Goal: Transaction & Acquisition: Purchase product/service

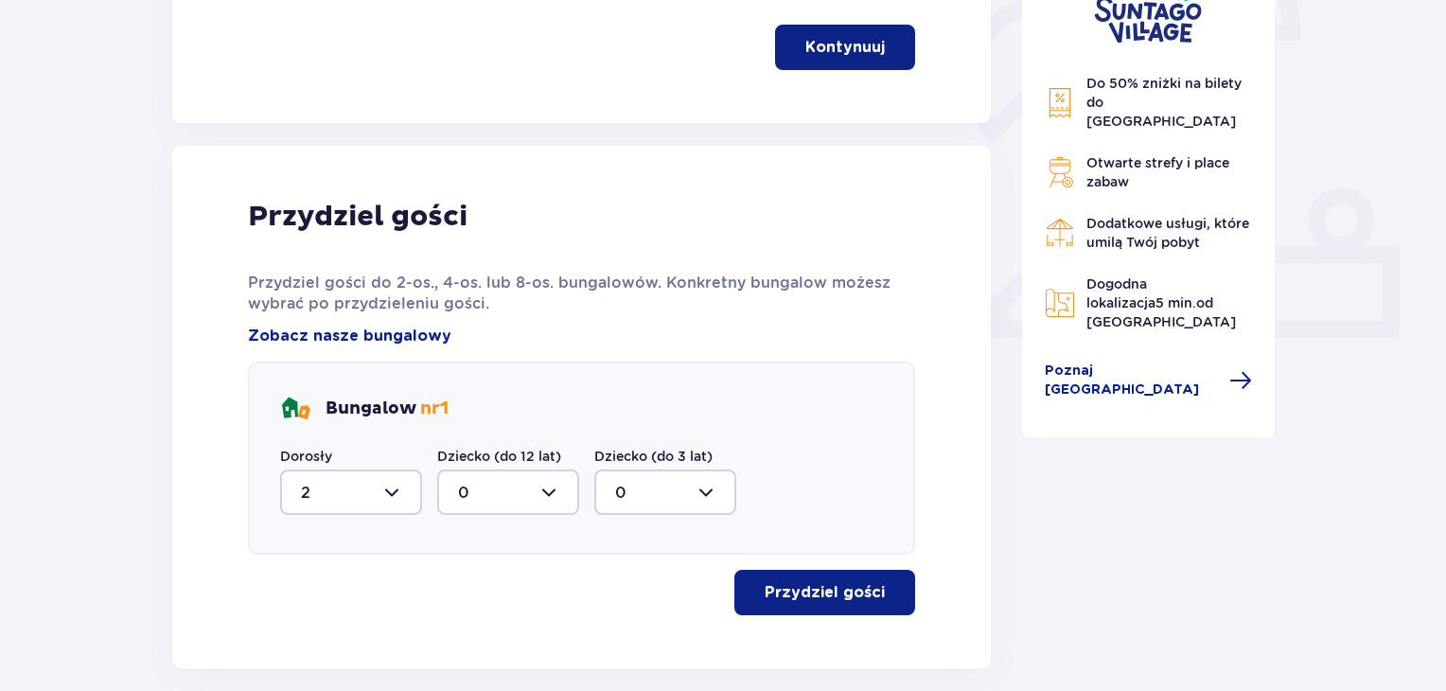
scroll to position [731, 0]
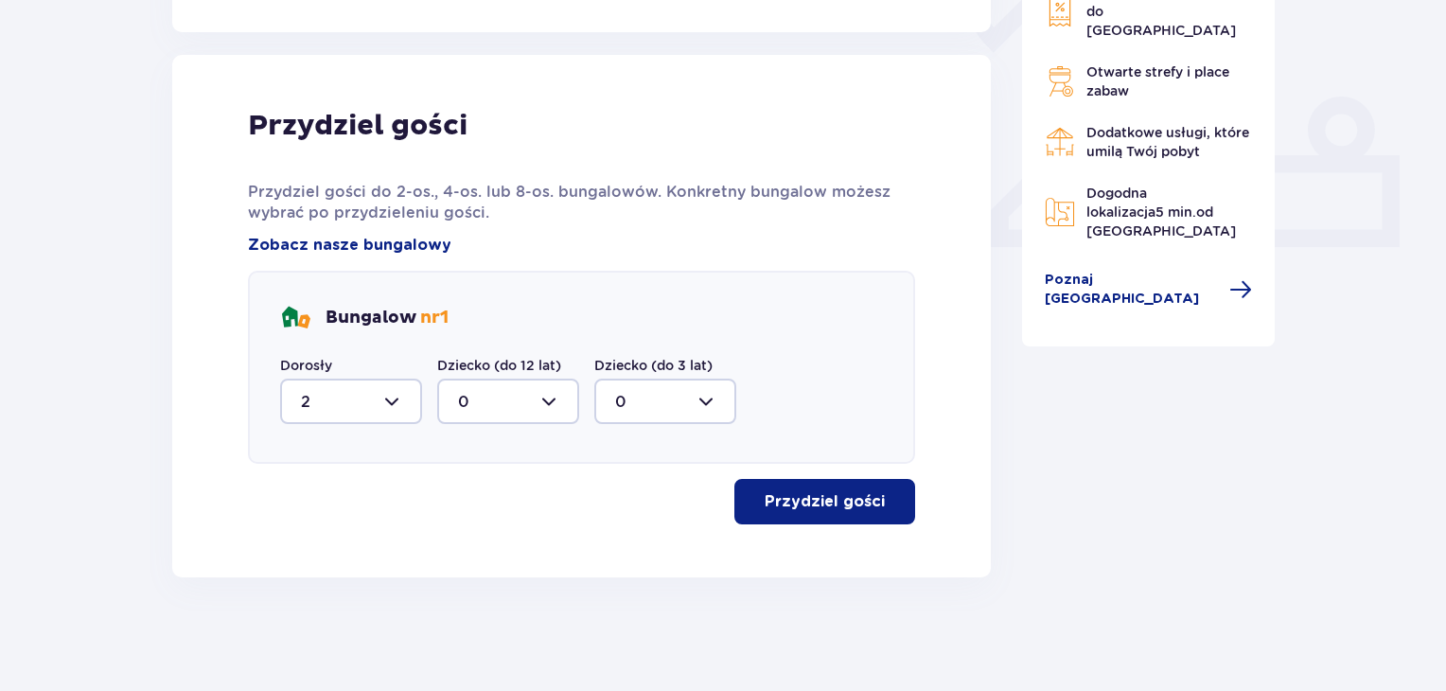
click at [858, 493] on p "Przydziel gości" at bounding box center [825, 501] width 120 height 21
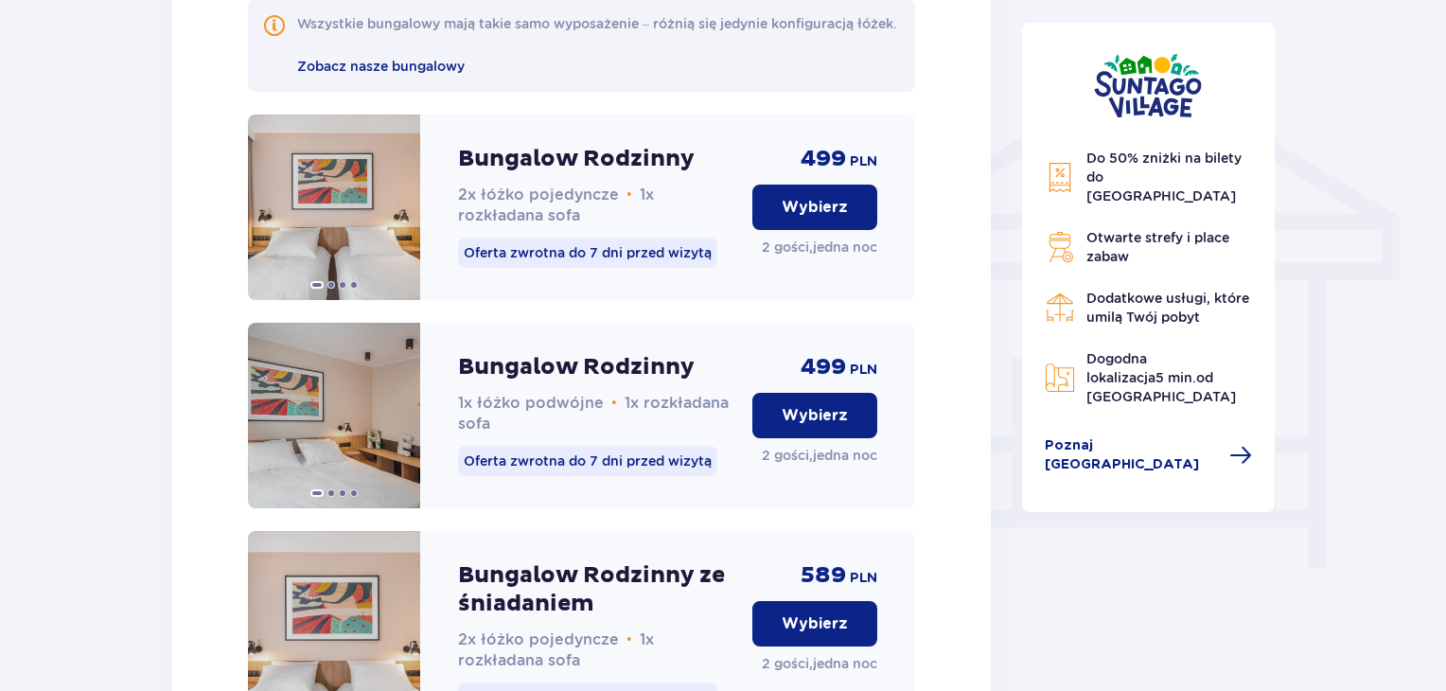
scroll to position [1422, 0]
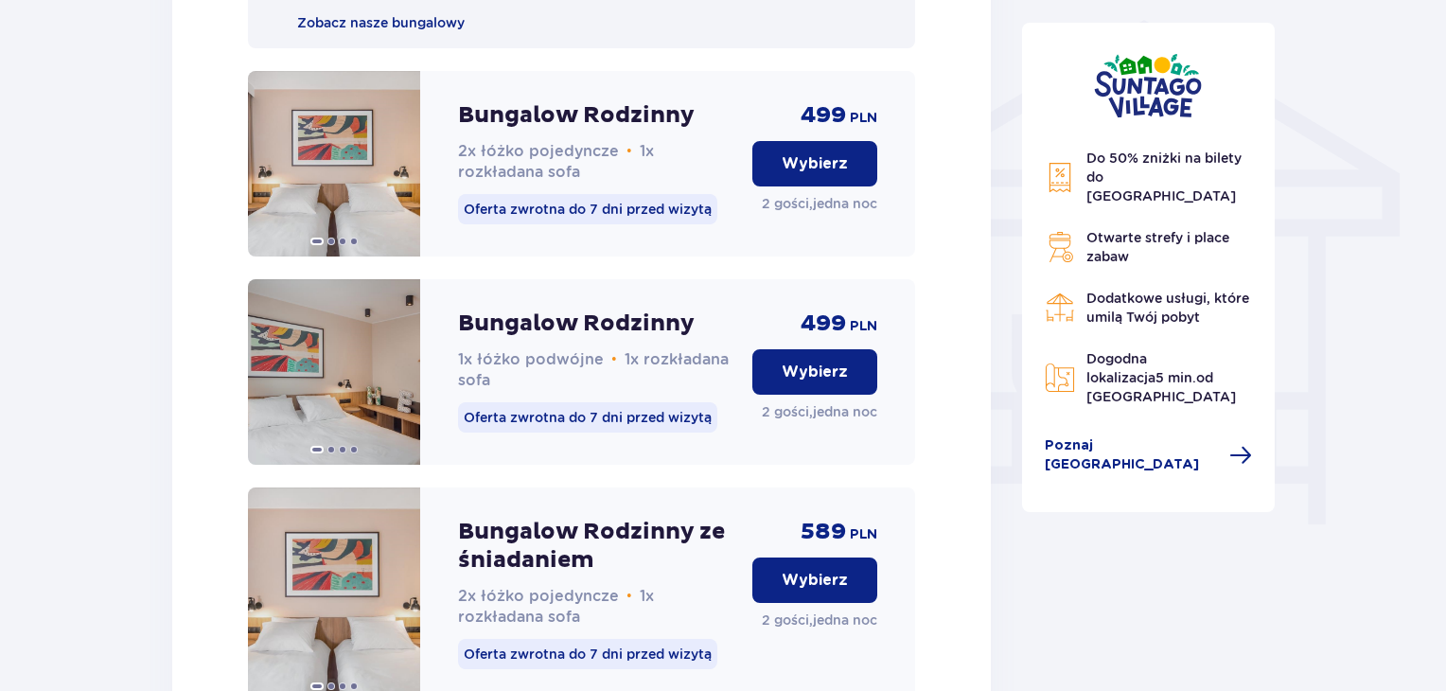
click at [826, 174] on p "Wybierz" at bounding box center [815, 163] width 66 height 21
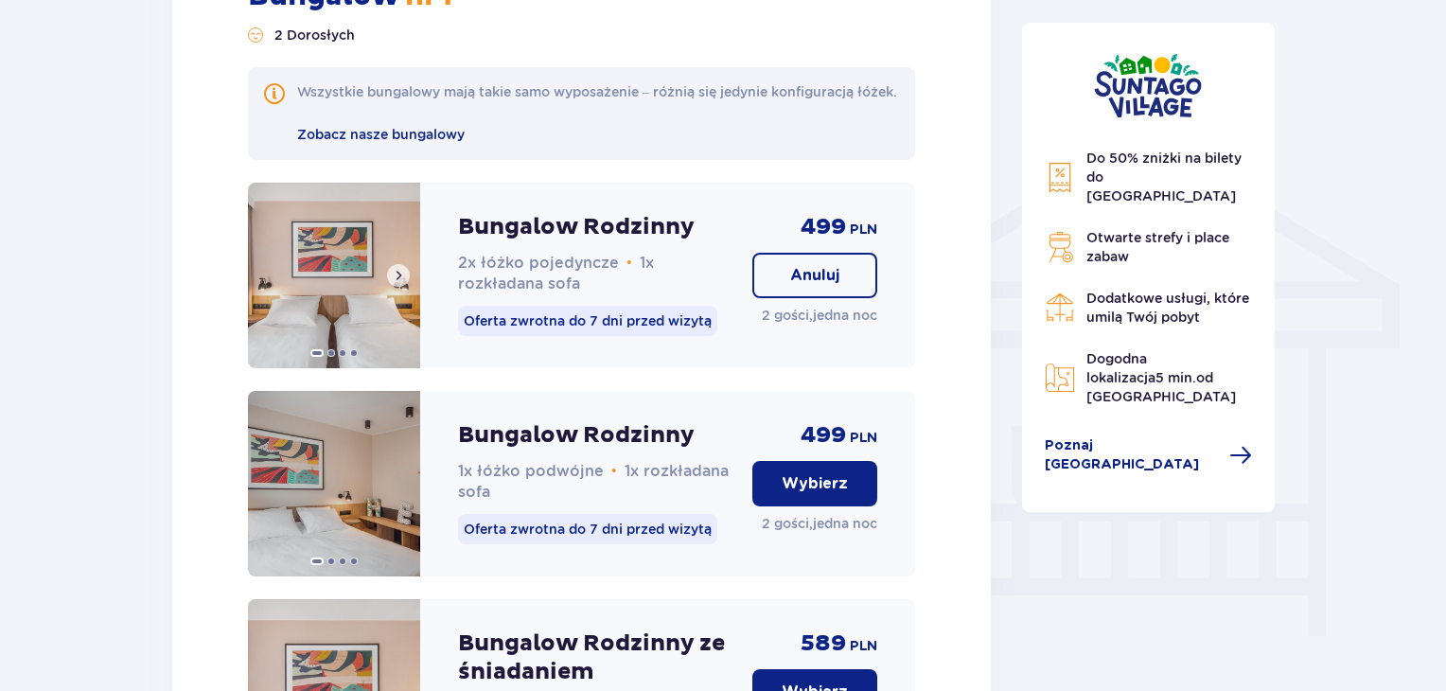
scroll to position [1396, 0]
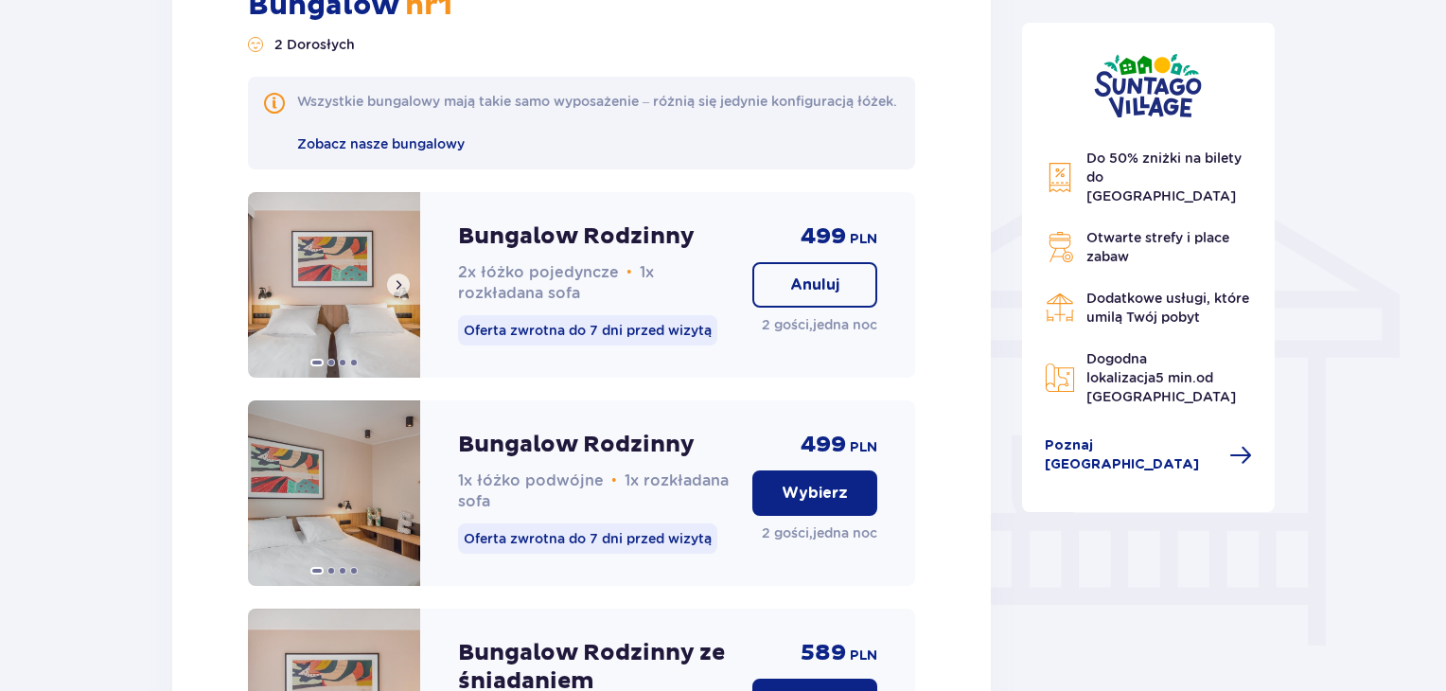
click at [379, 291] on img at bounding box center [334, 284] width 172 height 185
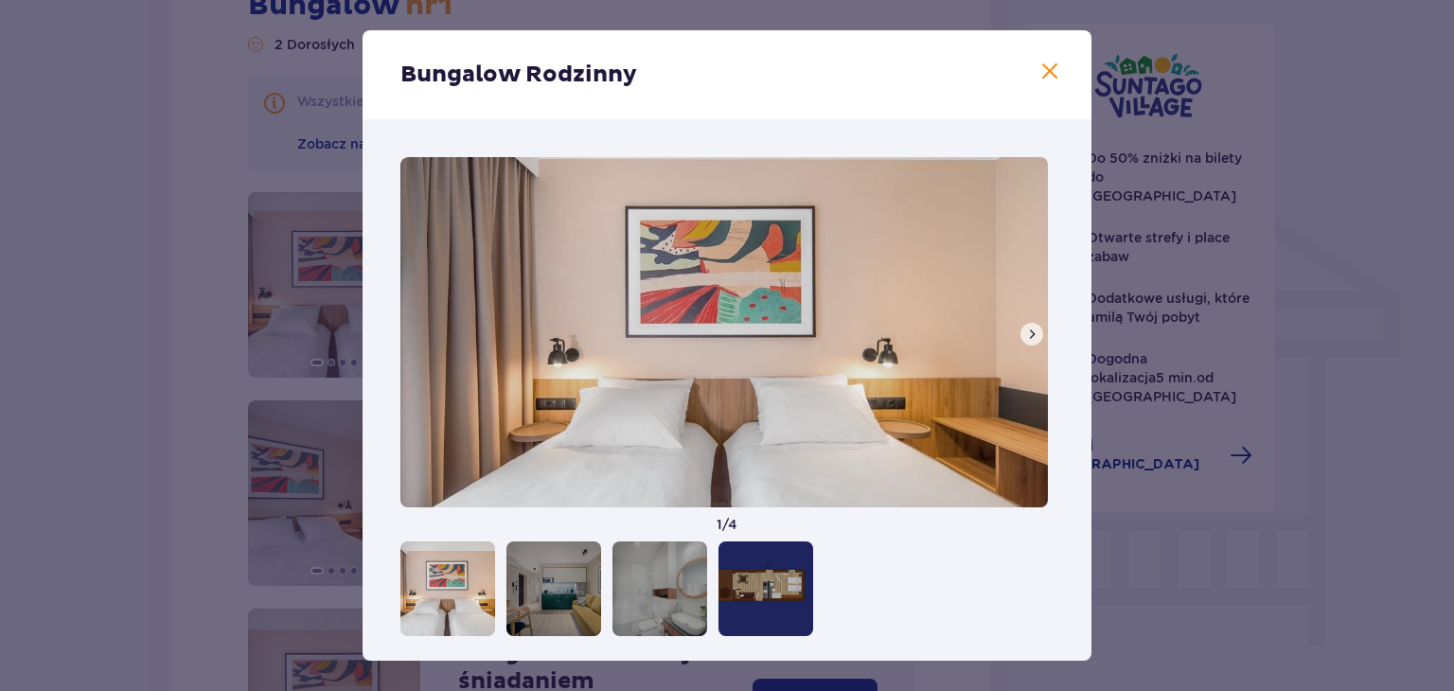
click at [1024, 336] on span at bounding box center [1031, 333] width 15 height 15
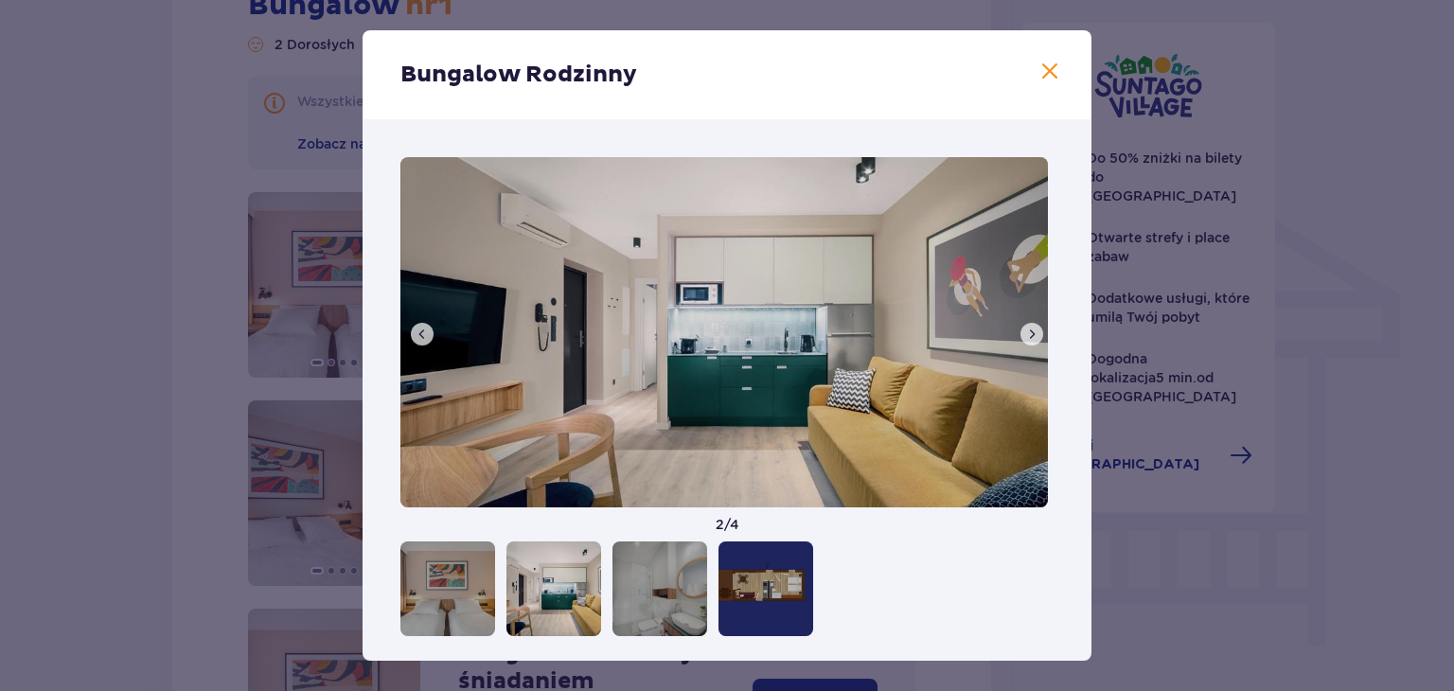
click at [1024, 336] on span at bounding box center [1031, 333] width 15 height 15
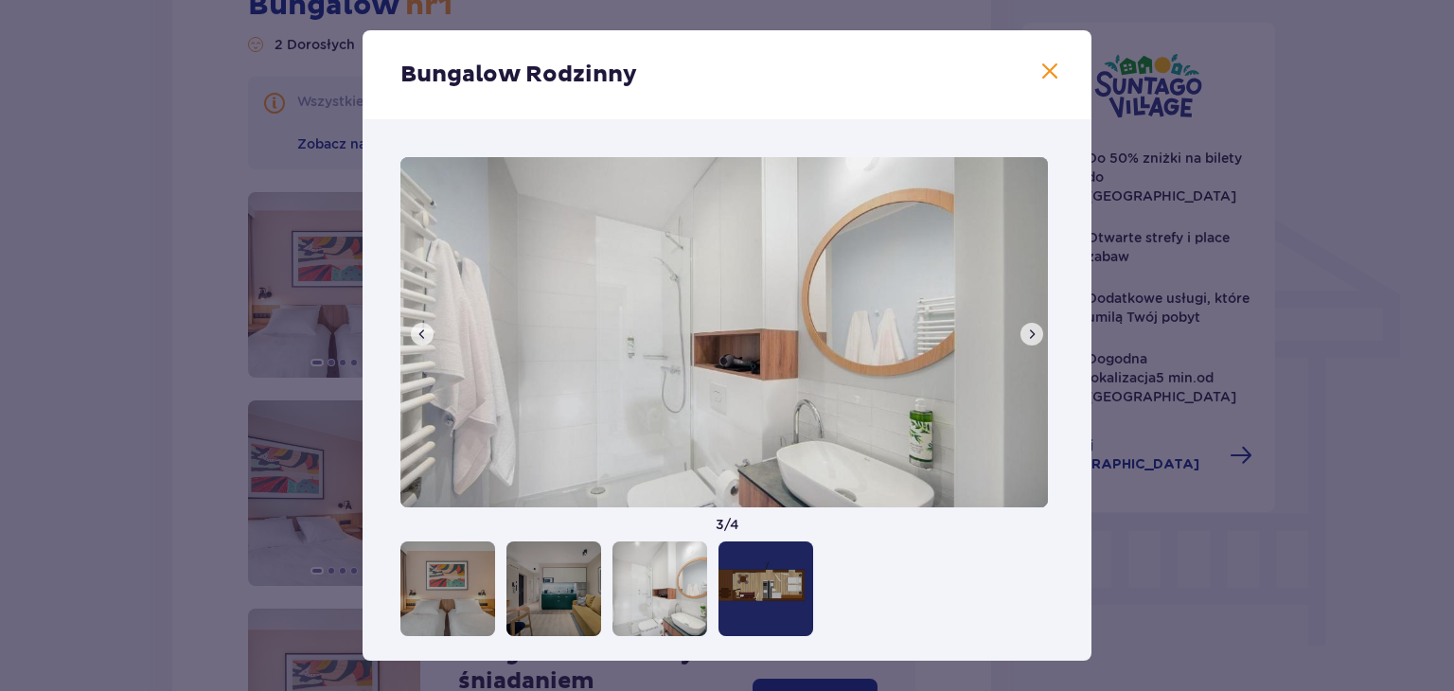
click at [1024, 336] on span at bounding box center [1031, 333] width 15 height 15
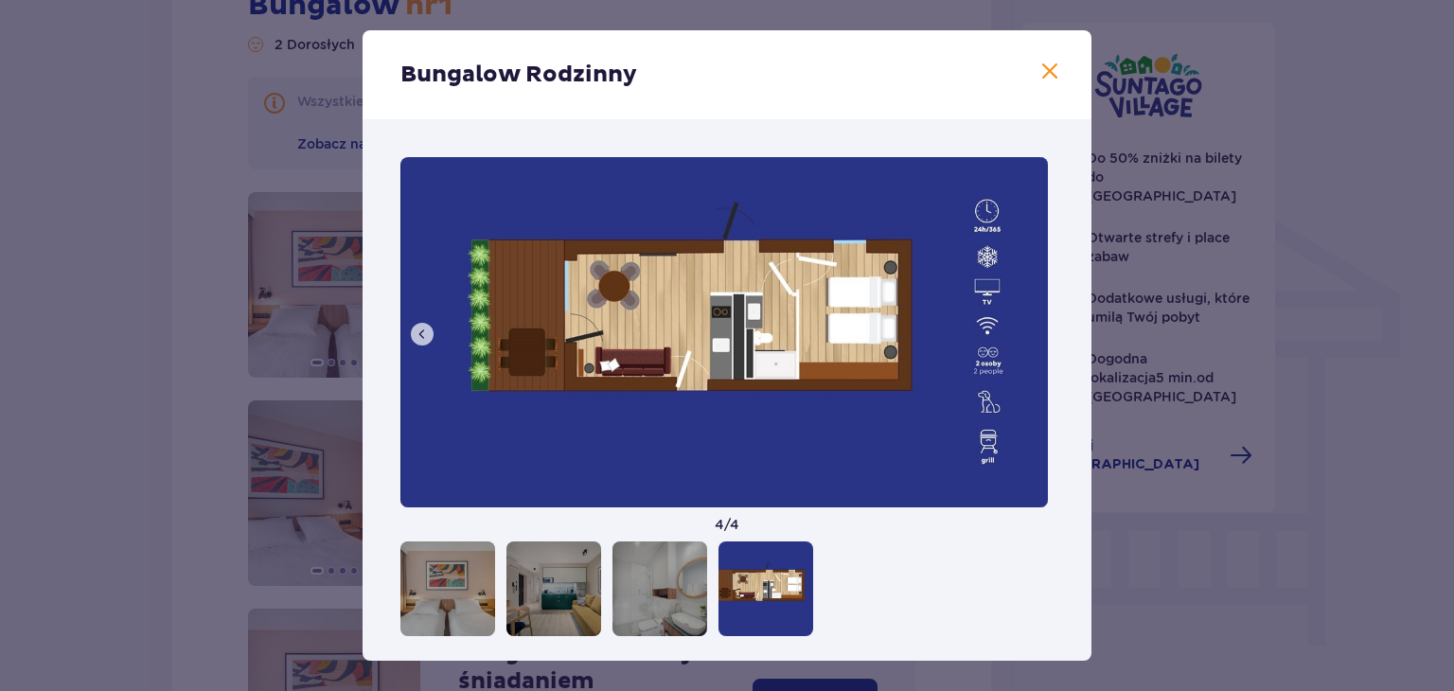
click at [1049, 77] on span at bounding box center [1049, 72] width 23 height 23
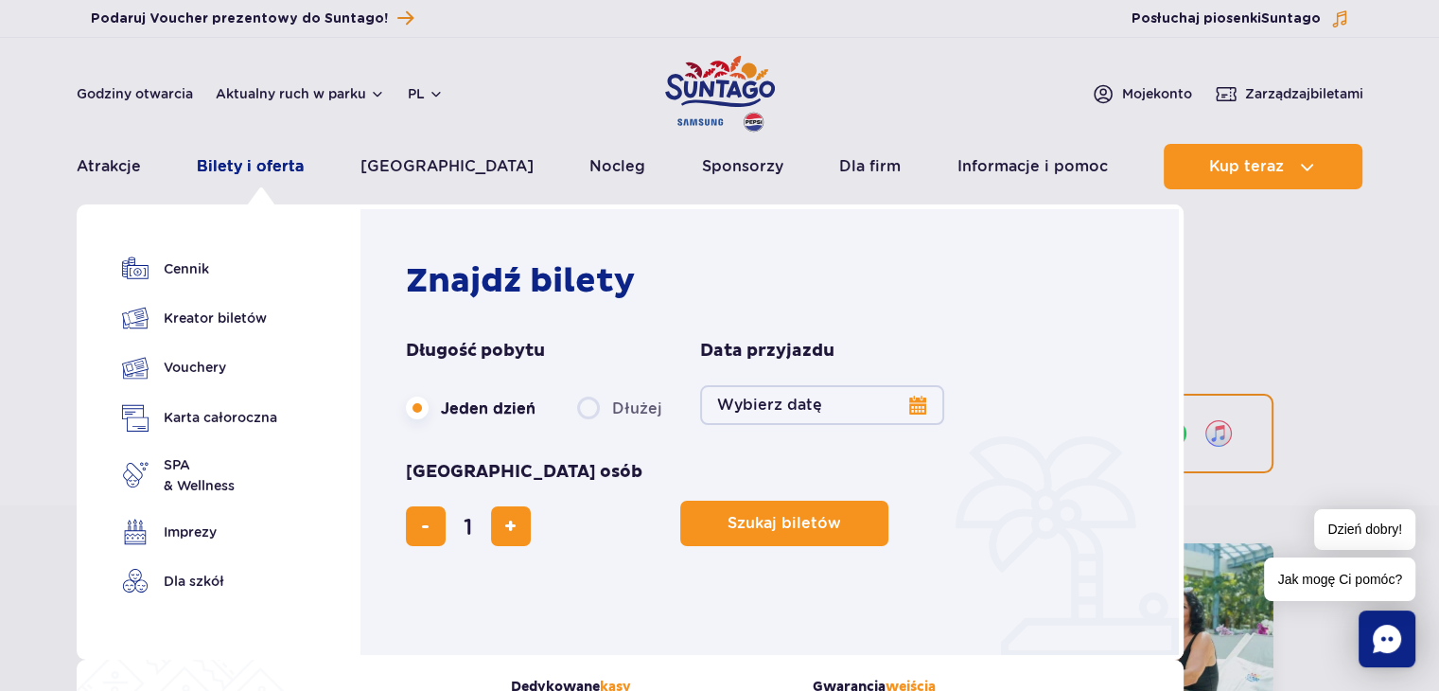
click at [284, 167] on link "Bilety i oferta" at bounding box center [250, 166] width 107 height 45
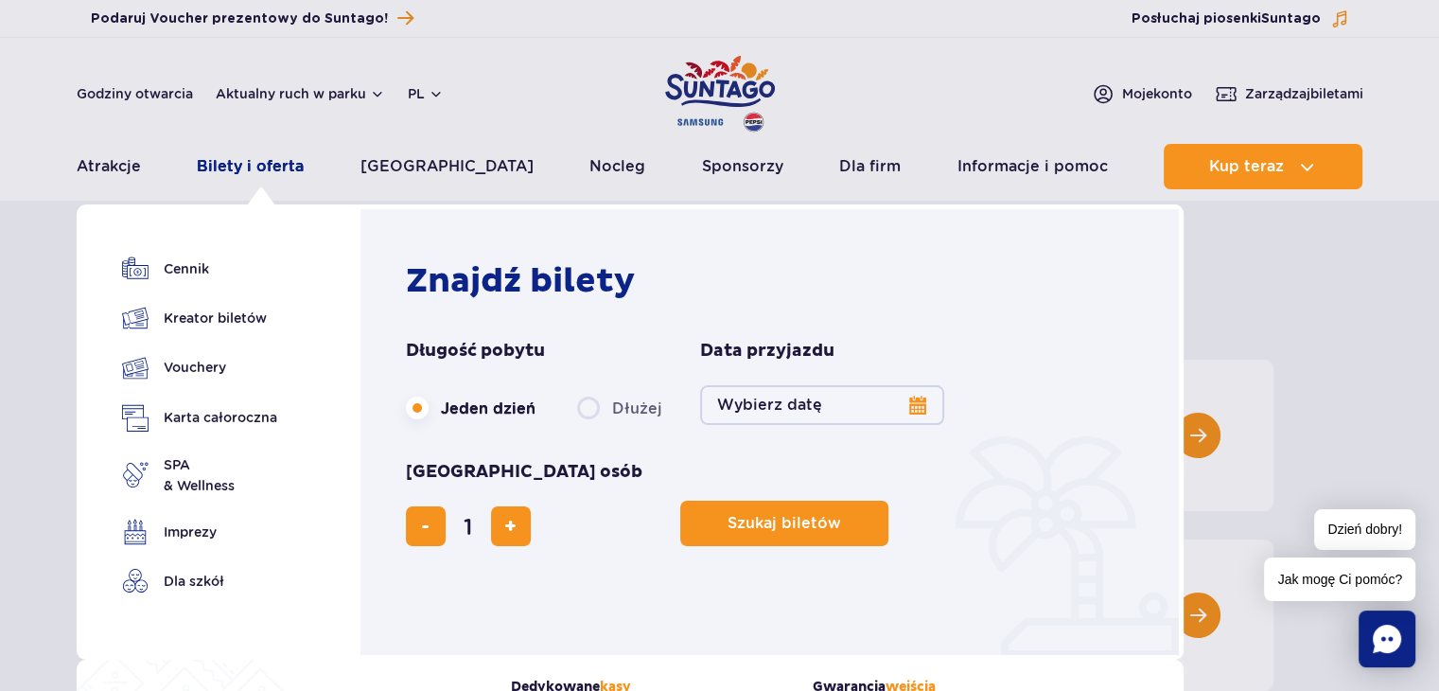
click at [281, 172] on link "Bilety i oferta" at bounding box center [250, 166] width 107 height 45
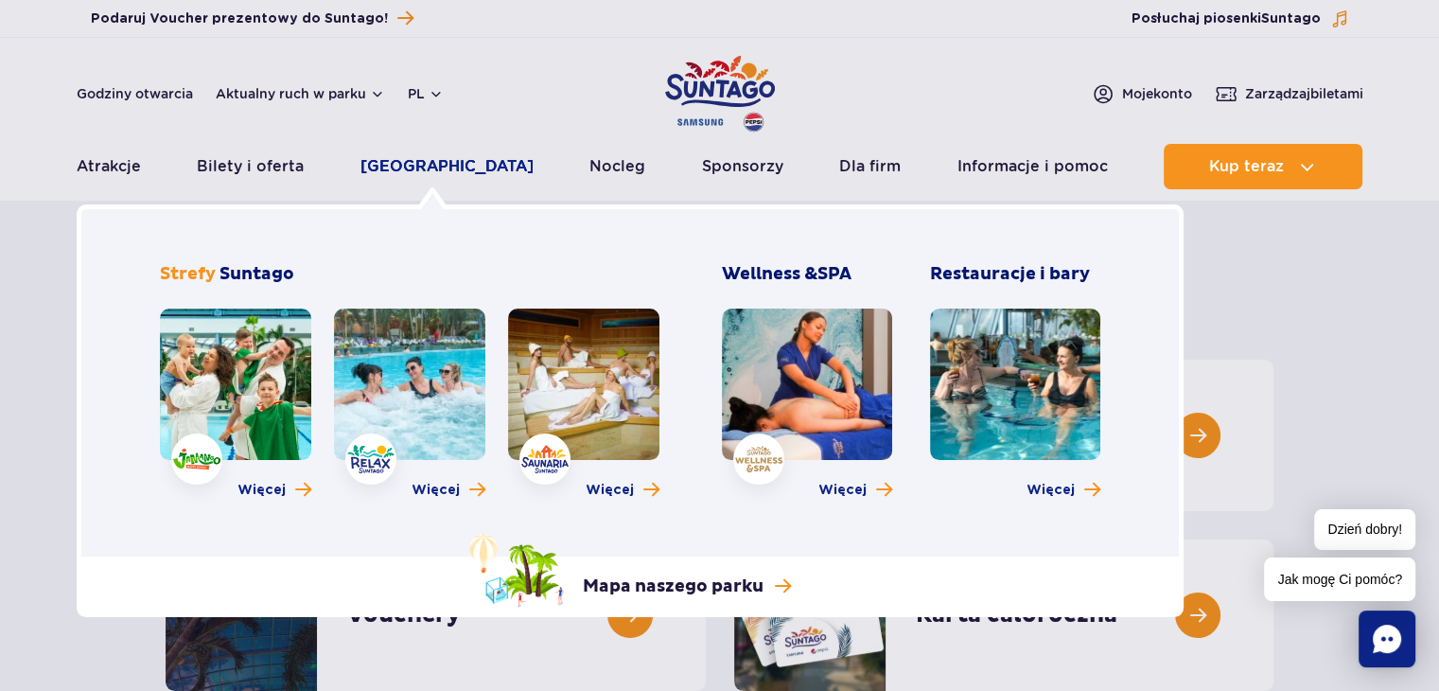
click at [435, 169] on link "[GEOGRAPHIC_DATA]" at bounding box center [447, 166] width 173 height 45
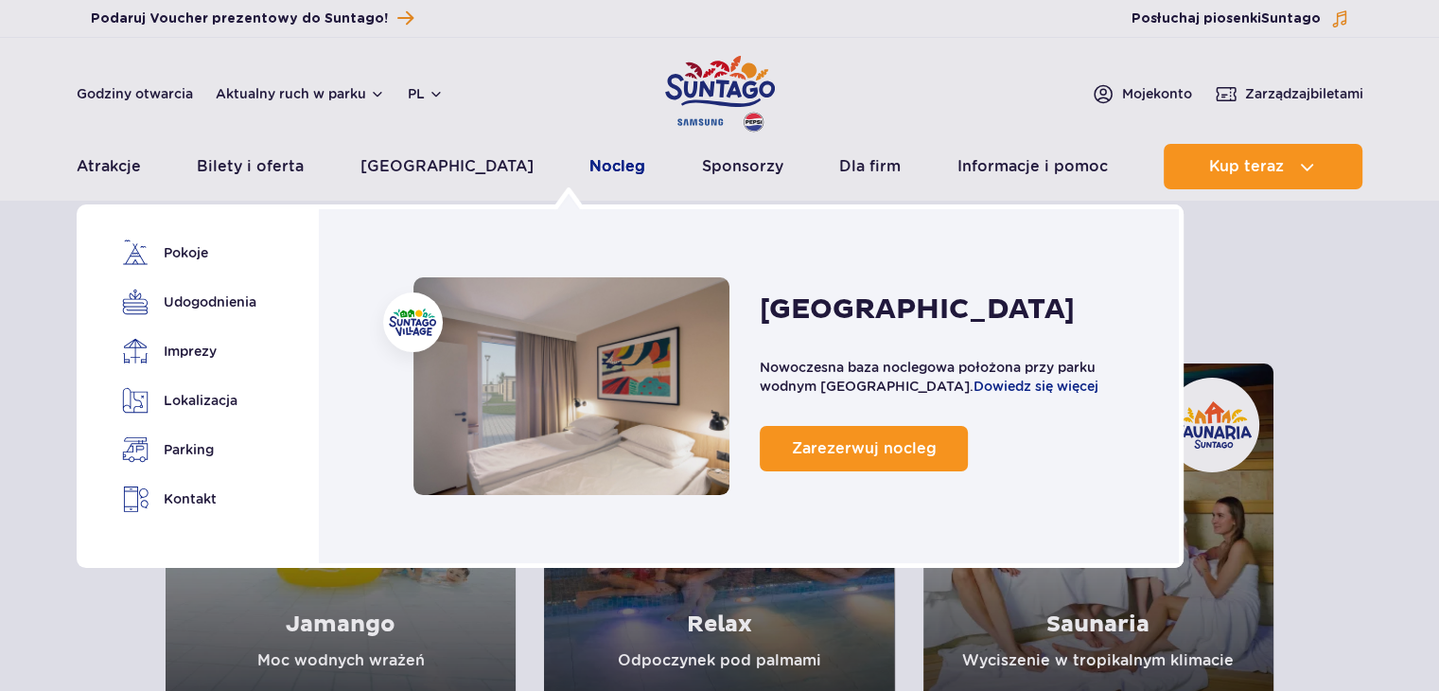
click at [590, 159] on link "Nocleg" at bounding box center [618, 166] width 56 height 45
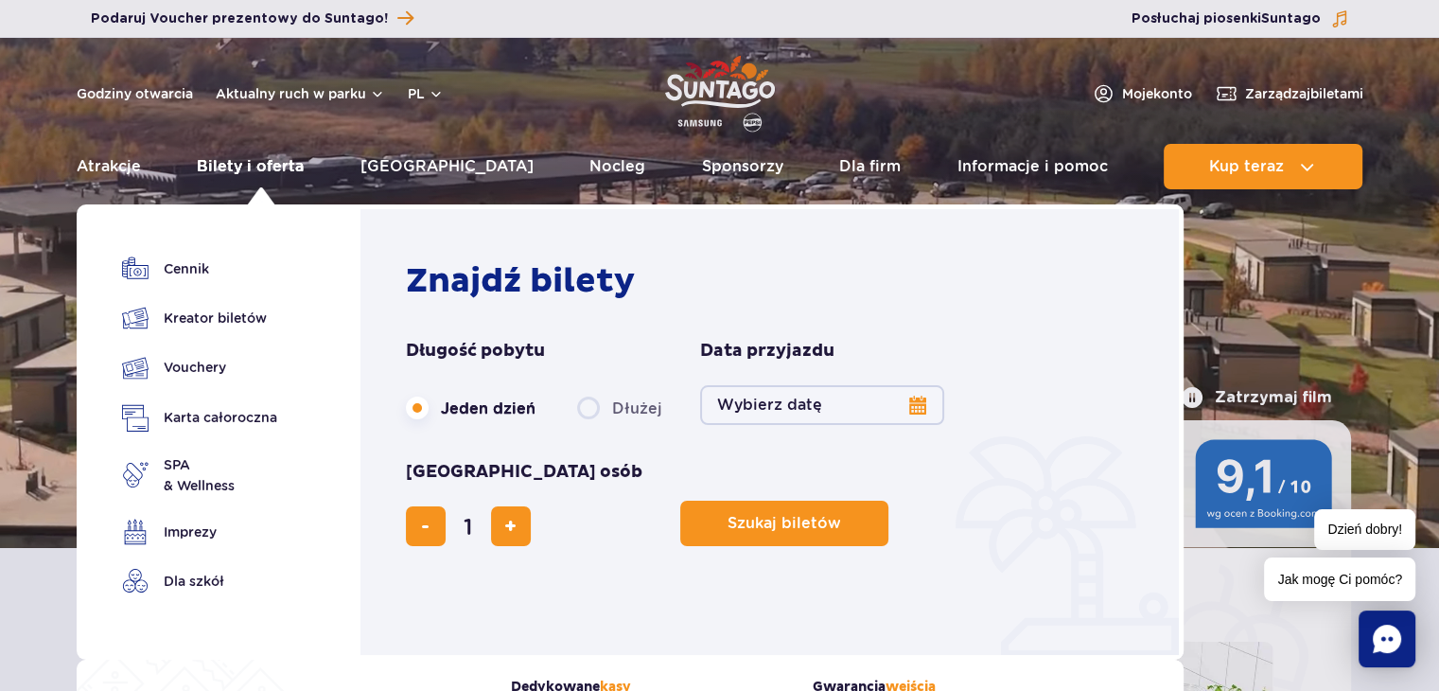
click at [275, 167] on link "Bilety i oferta" at bounding box center [250, 166] width 107 height 45
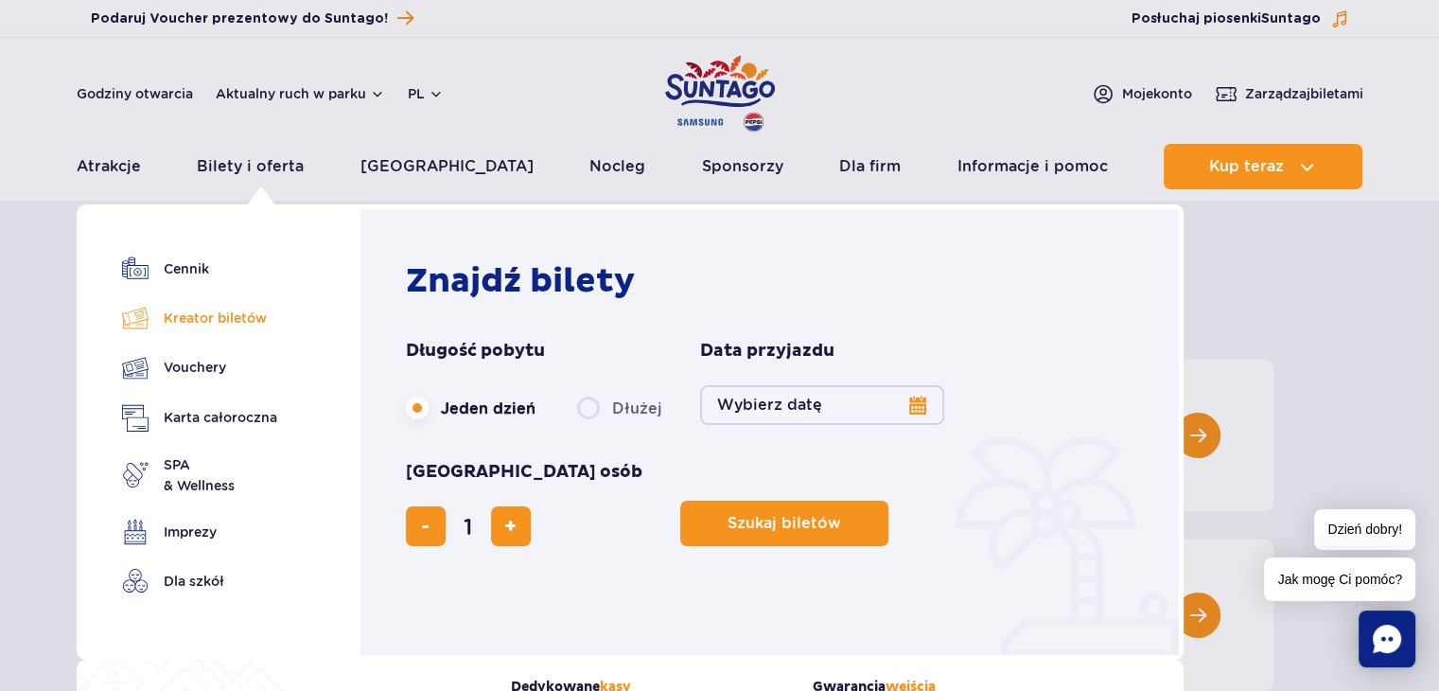
click at [237, 312] on link "Kreator biletów" at bounding box center [199, 318] width 155 height 26
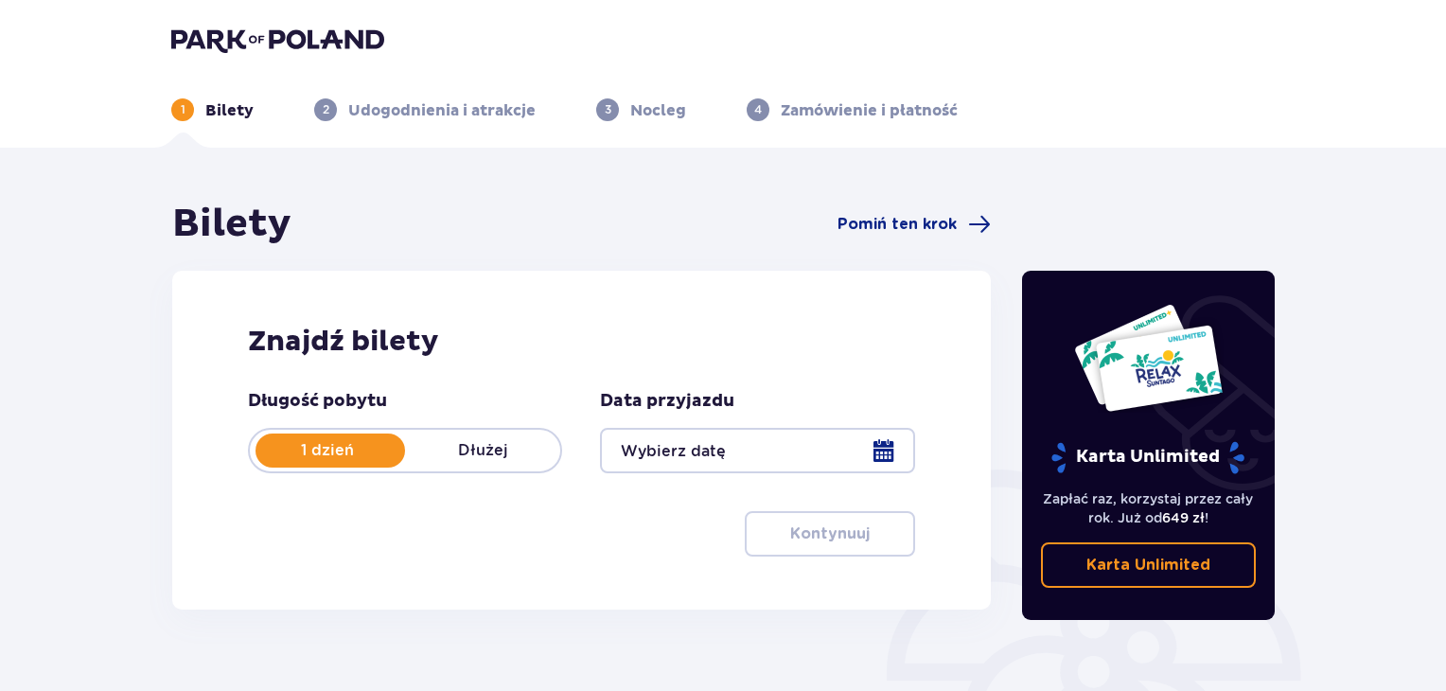
scroll to position [95, 0]
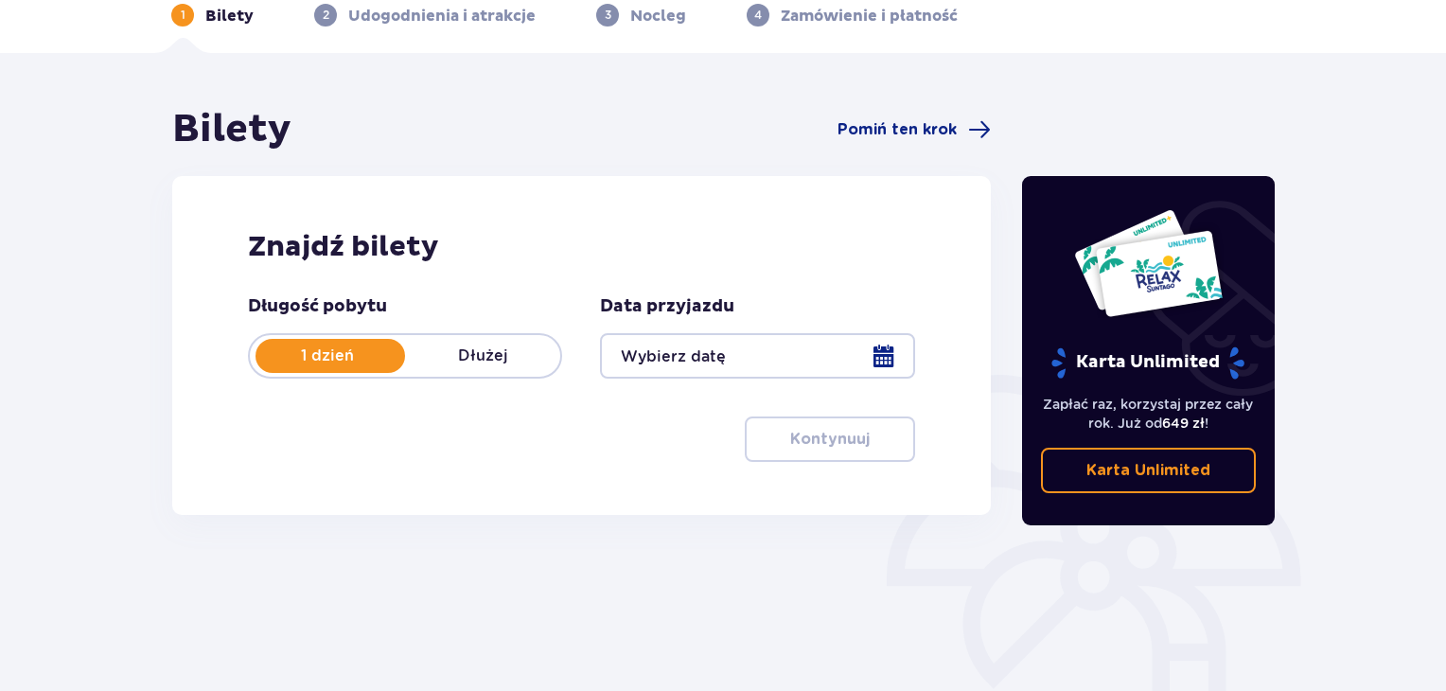
click at [854, 352] on div at bounding box center [757, 355] width 314 height 45
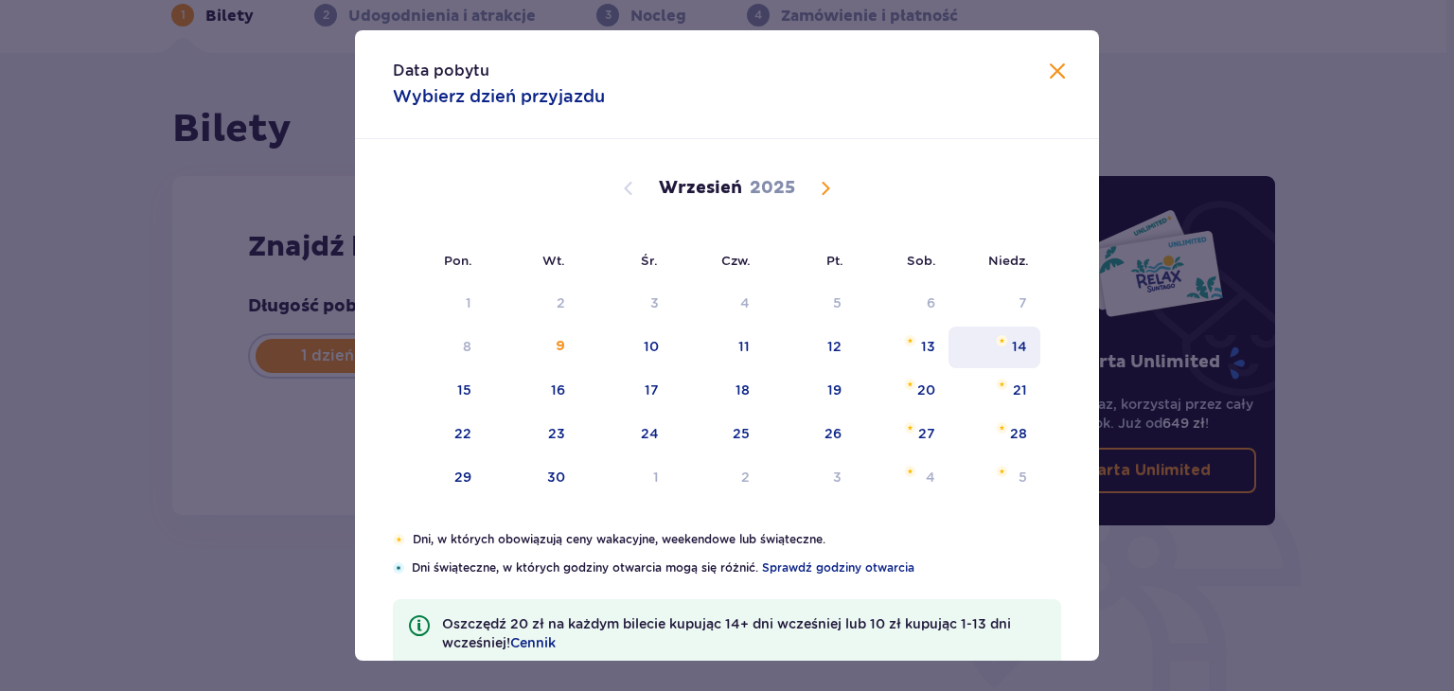
click at [921, 353] on div "13" at bounding box center [928, 346] width 14 height 19
type input "13.09.25"
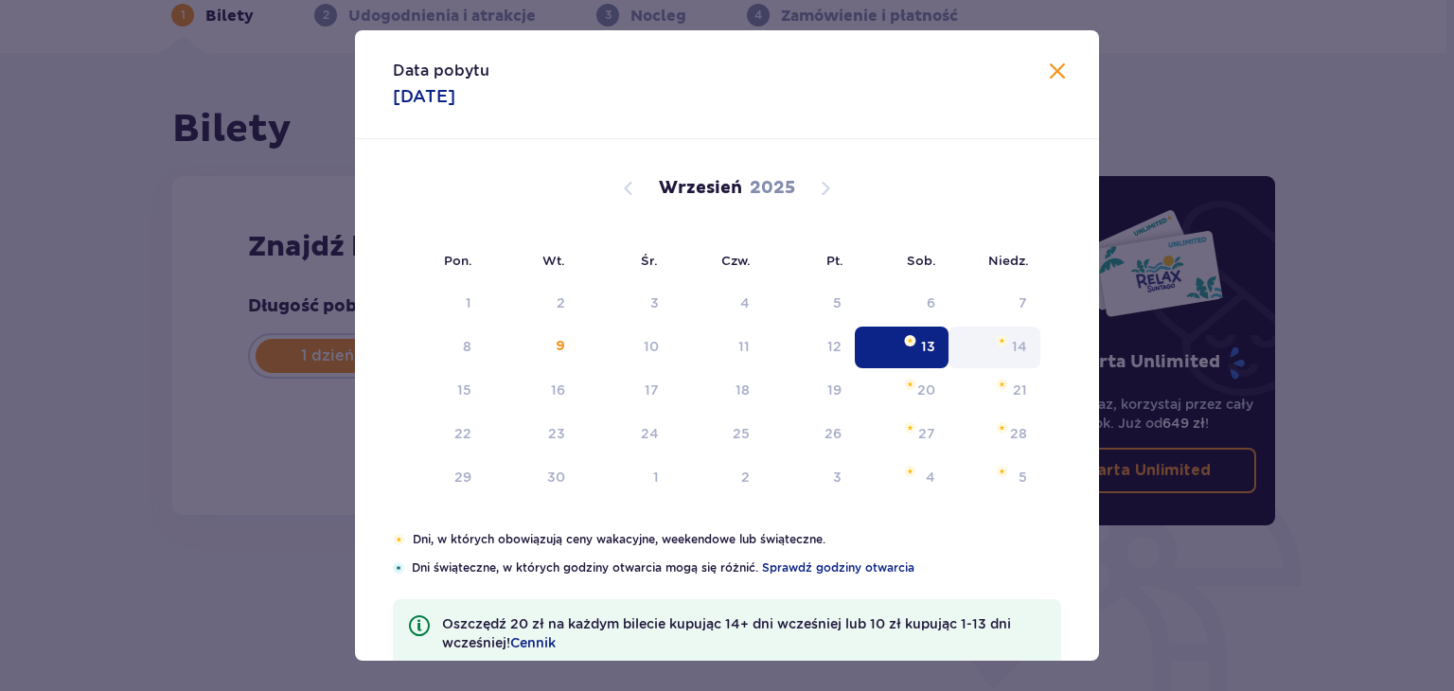
click at [995, 344] on div "Bilety Pomiń ten krok Znajdź bilety Długość pobytu 1 dzień Dłużej Data przyjazd…" at bounding box center [581, 322] width 849 height 432
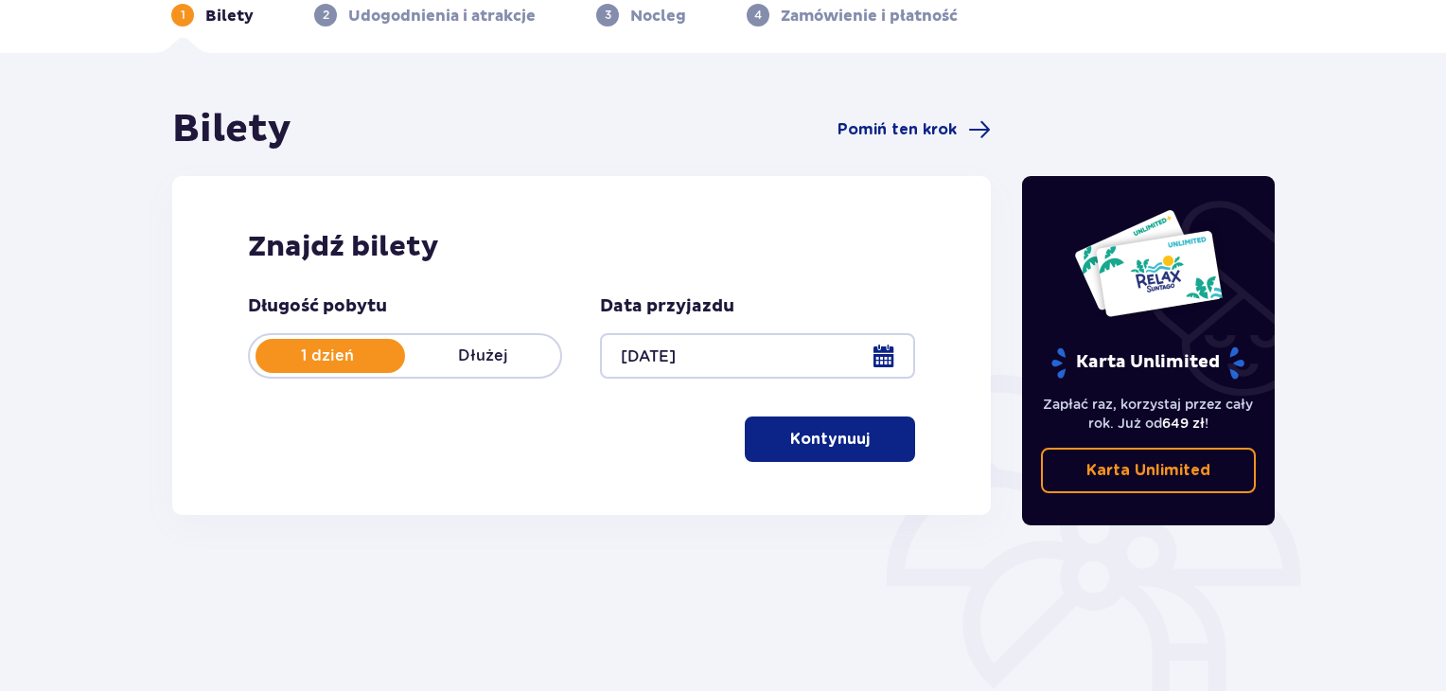
click at [874, 432] on span "button" at bounding box center [873, 439] width 23 height 23
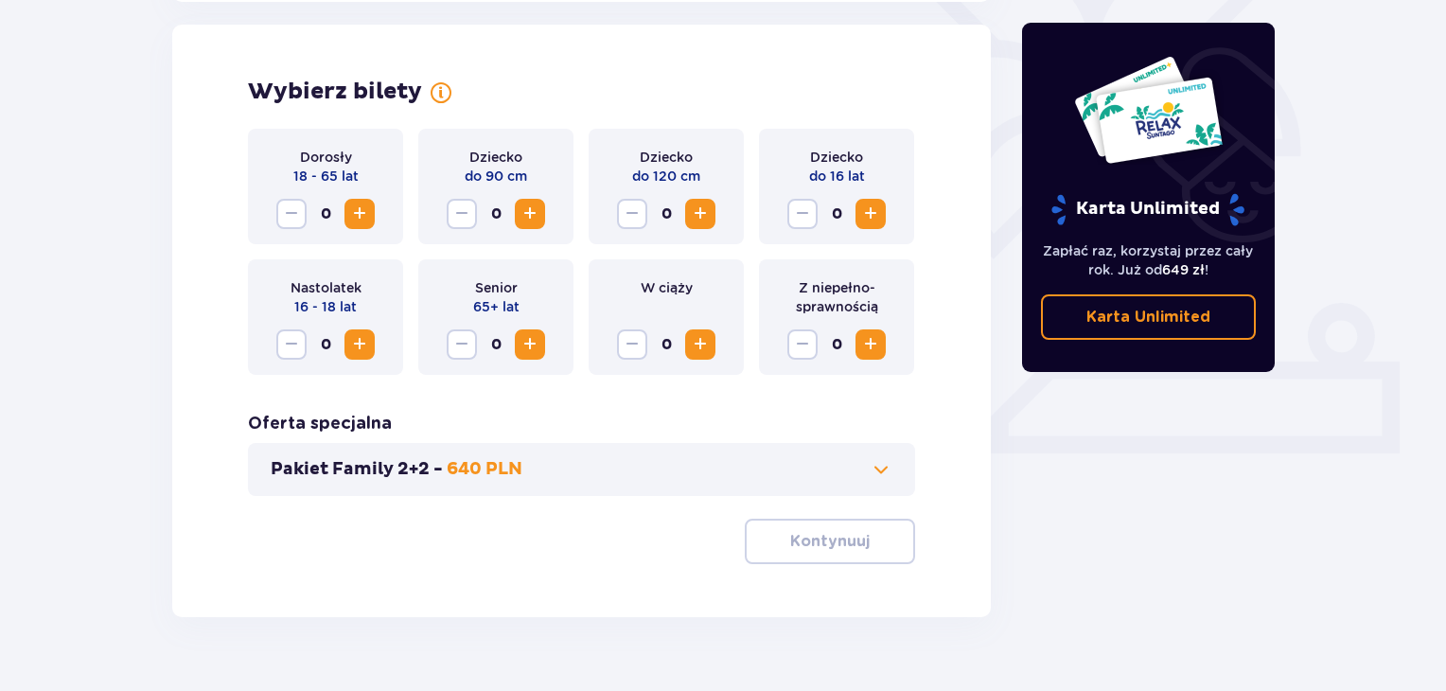
scroll to position [526, 0]
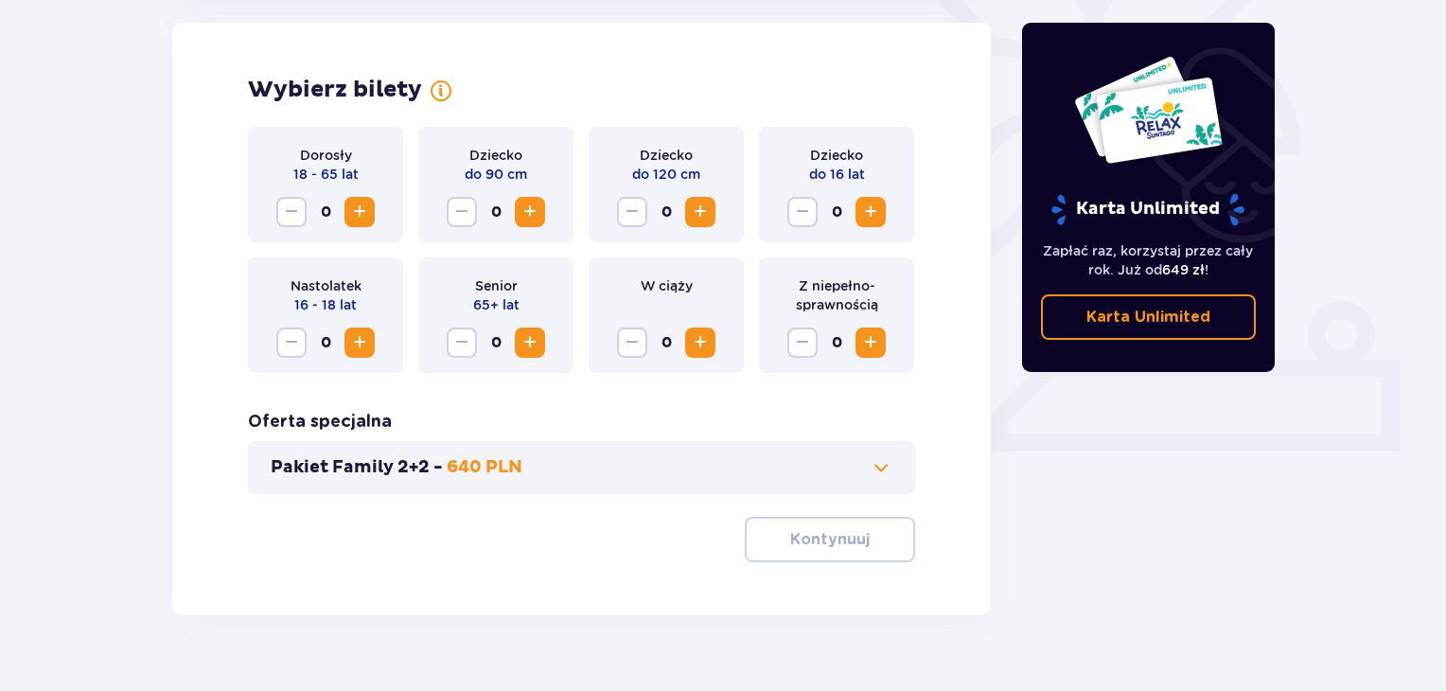
click at [362, 209] on span "Increase" at bounding box center [359, 212] width 23 height 23
click at [823, 532] on p "Kontynuuj" at bounding box center [829, 539] width 79 height 21
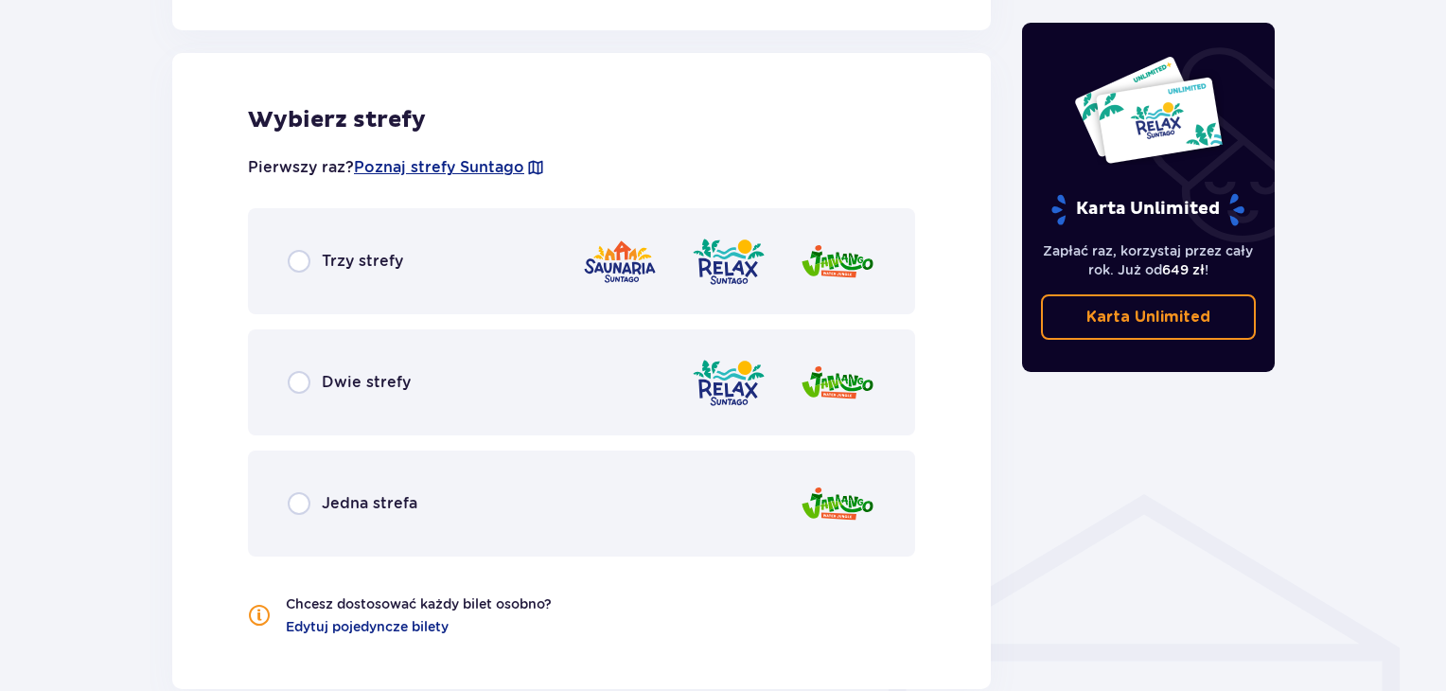
scroll to position [1033, 0]
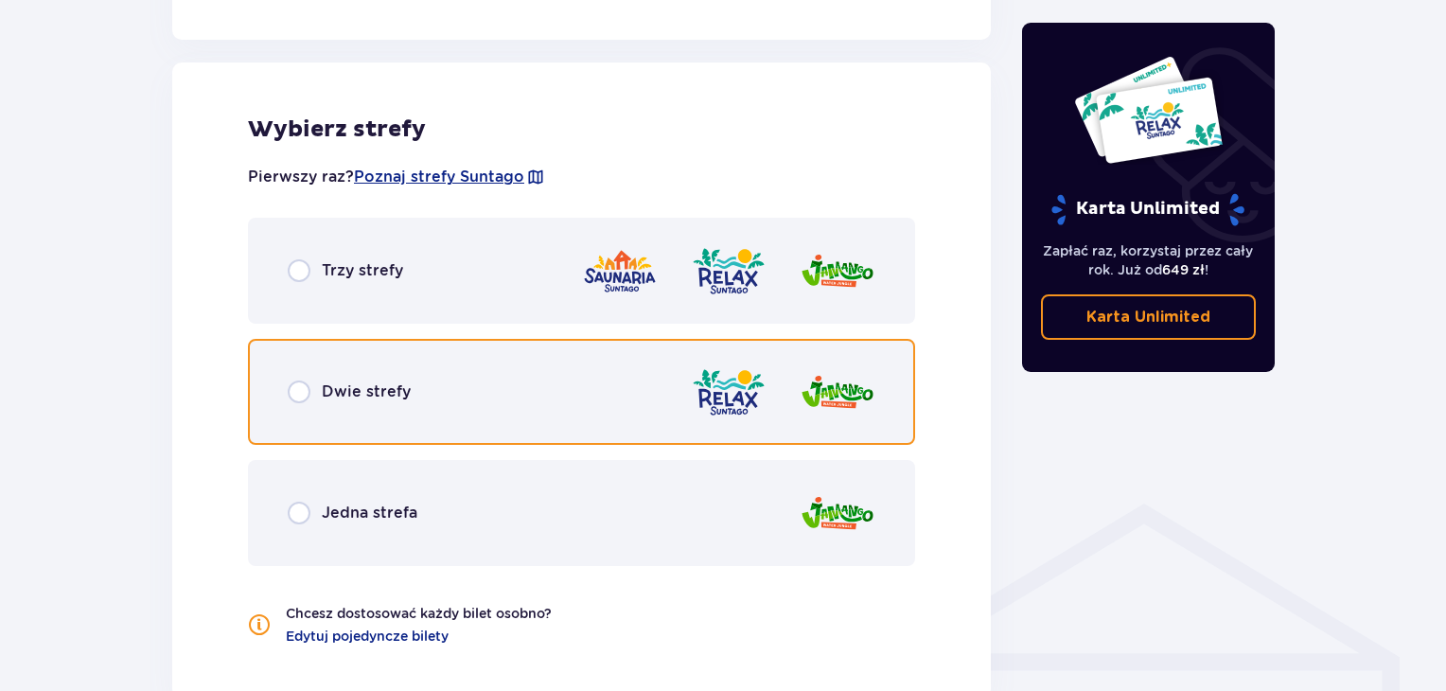
click at [298, 389] on input "radio" at bounding box center [299, 391] width 23 height 23
radio input "true"
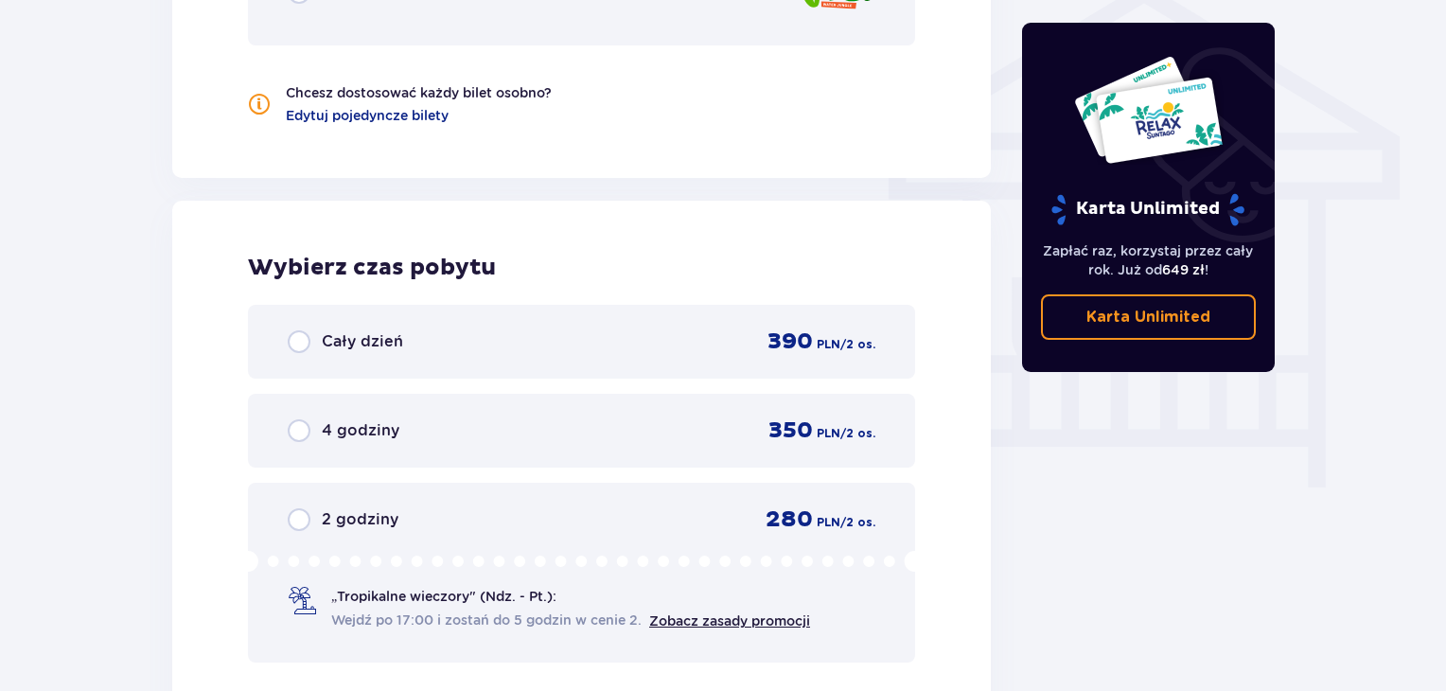
scroll to position [1459, 0]
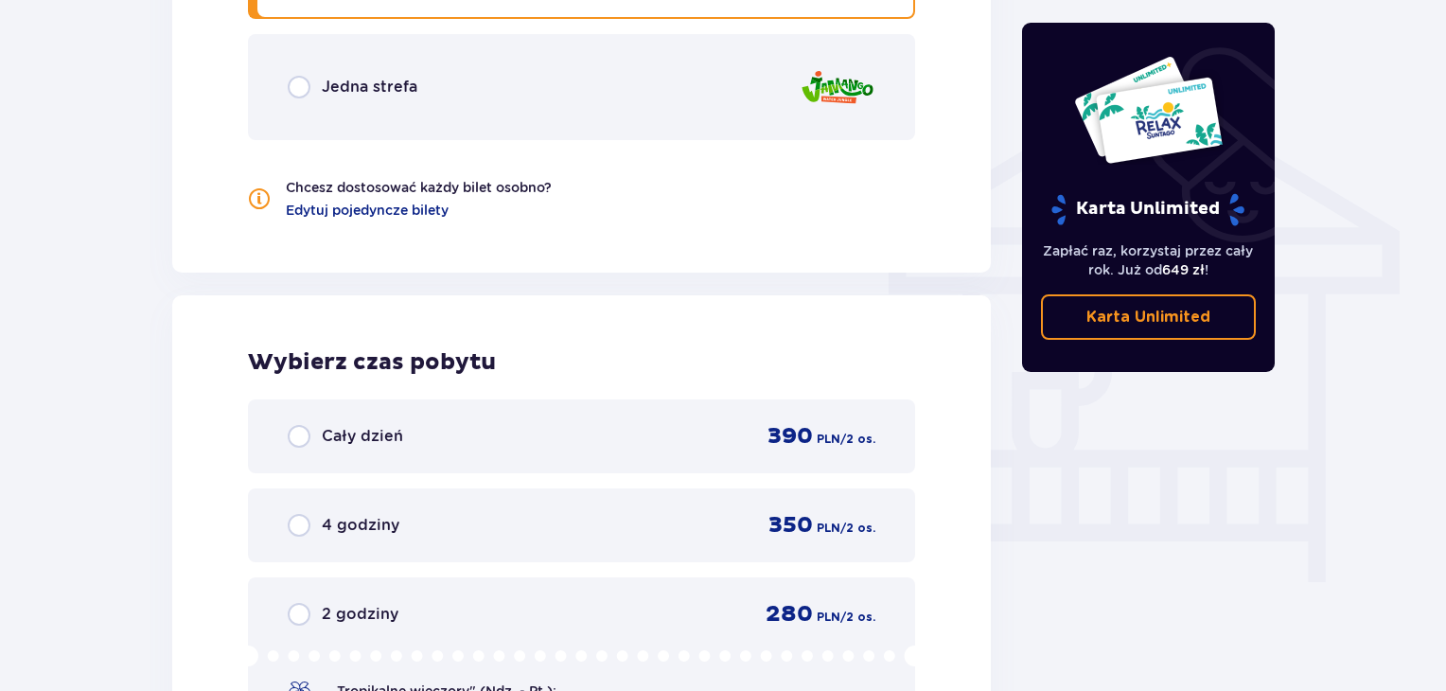
click at [381, 92] on p "Jedna strefa" at bounding box center [370, 87] width 96 height 21
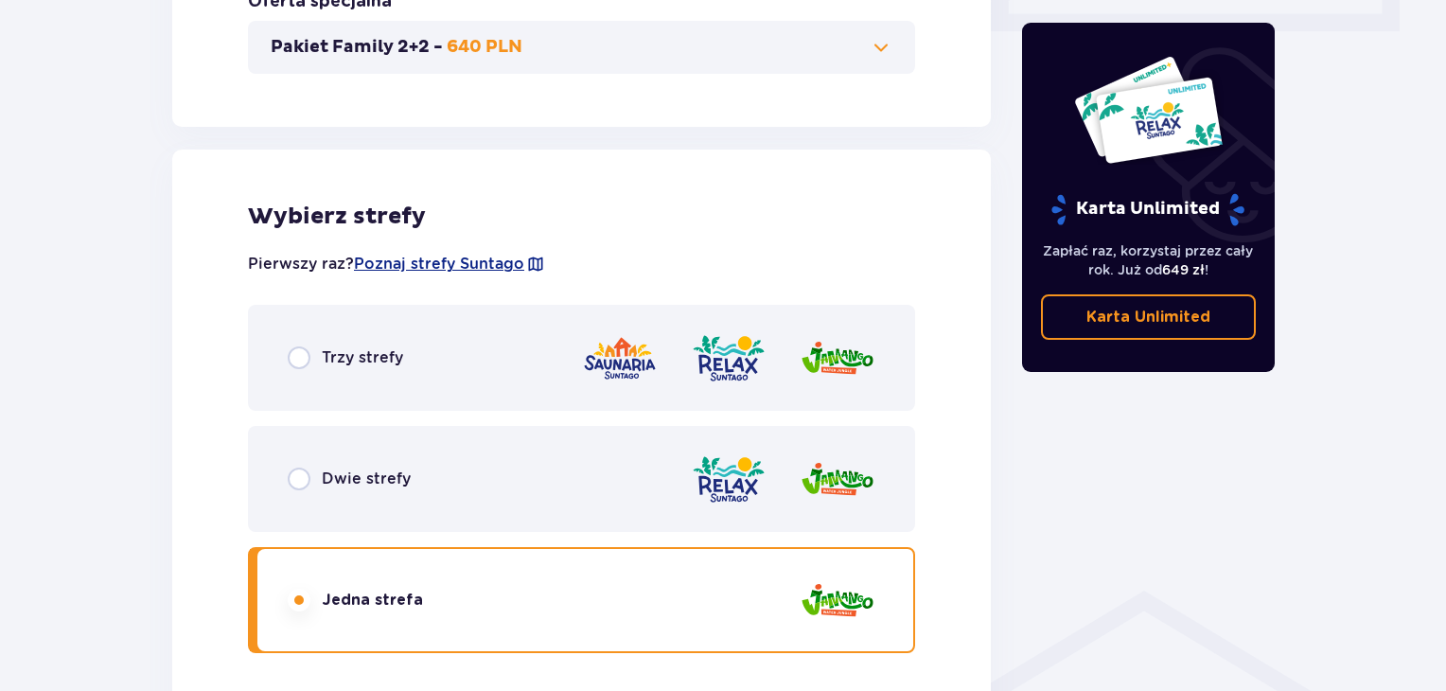
scroll to position [950, 0]
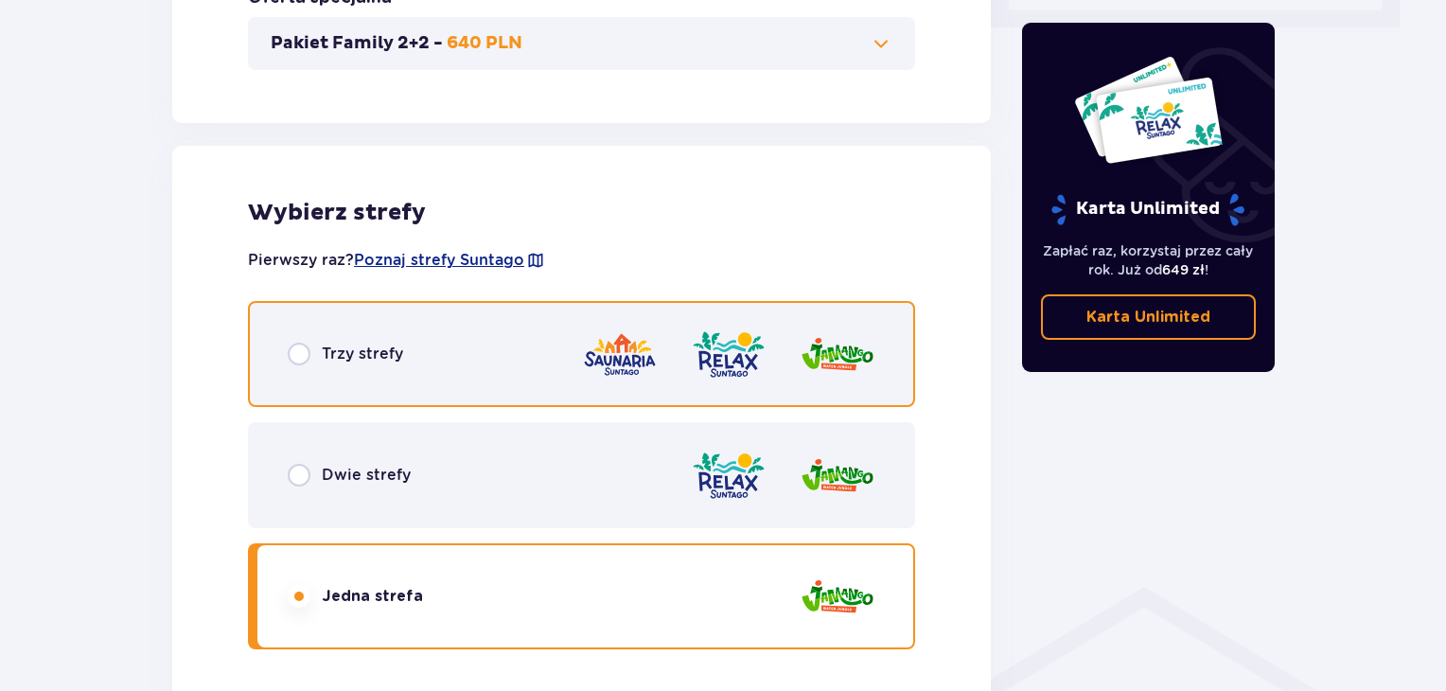
click at [297, 351] on input "radio" at bounding box center [299, 354] width 23 height 23
radio input "true"
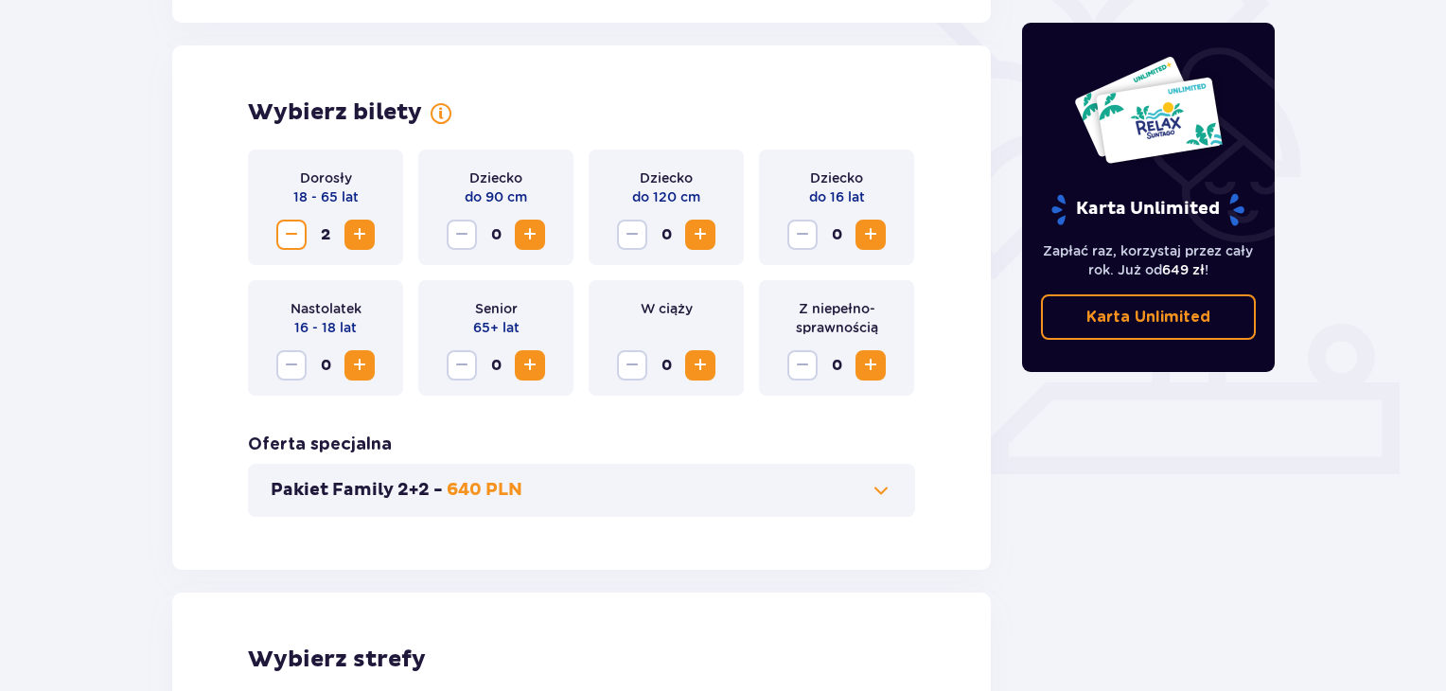
scroll to position [502, 0]
